Goal: Information Seeking & Learning: Understand process/instructions

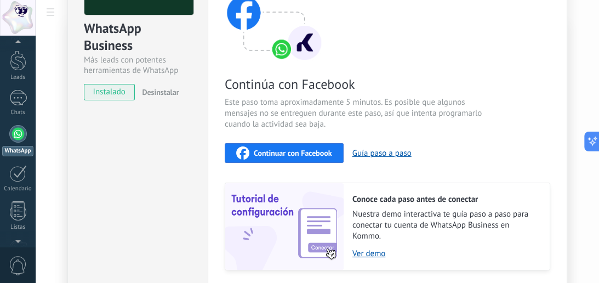
scroll to position [84, 0]
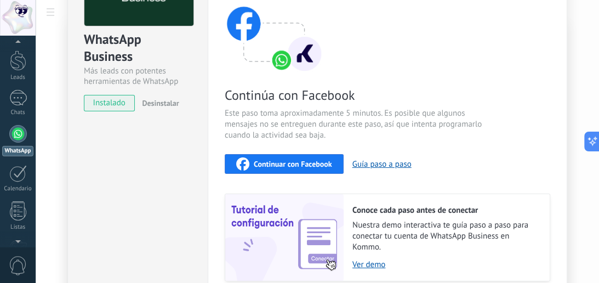
click at [381, 169] on div "Continuar con Facebook Guía paso a paso" at bounding box center [388, 164] width 326 height 20
click at [384, 163] on button "Guía paso a paso" at bounding box center [382, 164] width 59 height 10
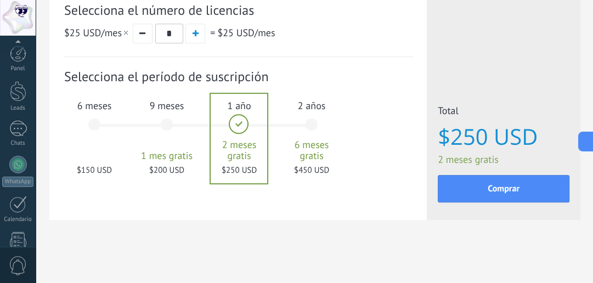
scroll to position [173, 0]
